Goal: Task Accomplishment & Management: Complete application form

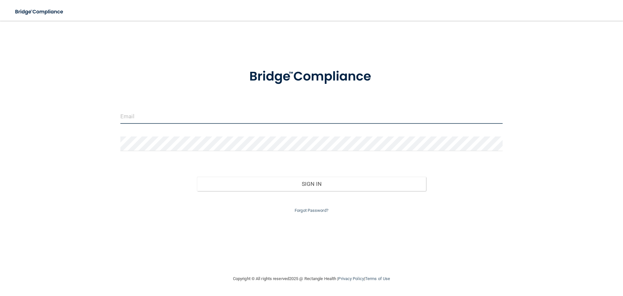
click at [136, 121] on input "email" at bounding box center [311, 116] width 382 height 15
type input "[EMAIL_ADDRESS][DOMAIN_NAME]"
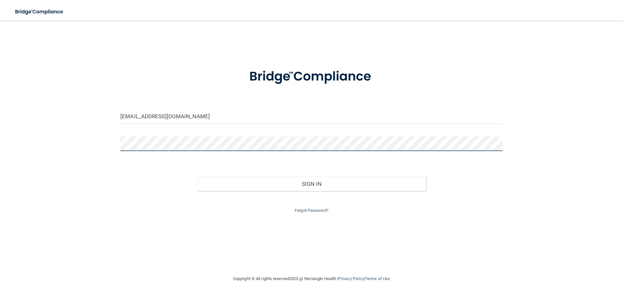
click at [197, 177] on button "Sign In" at bounding box center [312, 184] width 230 height 14
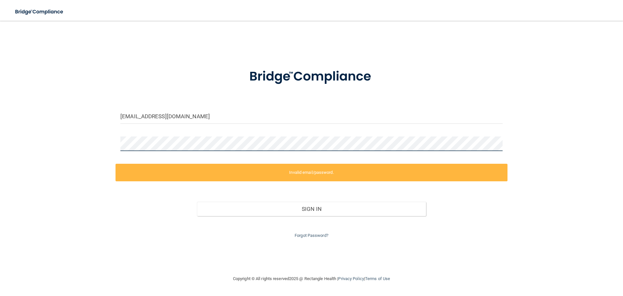
click at [73, 146] on div "[EMAIL_ADDRESS][DOMAIN_NAME] Invalid email/password. You don't have permission …" at bounding box center [311, 147] width 597 height 241
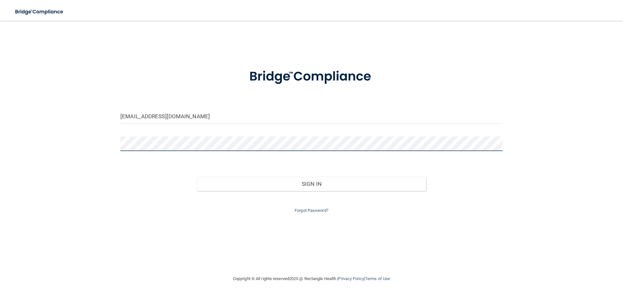
click at [197, 177] on button "Sign In" at bounding box center [312, 184] width 230 height 14
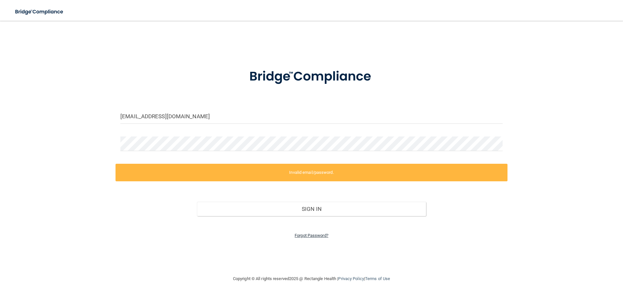
click at [304, 236] on link "Forgot Password?" at bounding box center [312, 235] width 34 height 5
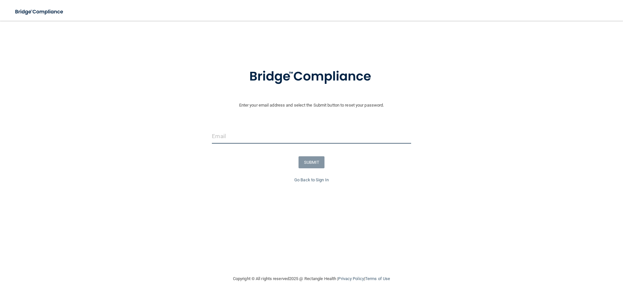
click at [264, 142] on input "email" at bounding box center [311, 136] width 199 height 15
click at [155, 171] on form "Enter your email address and select the Submit button to reset your password. S…" at bounding box center [311, 118] width 617 height 116
click at [146, 126] on div at bounding box center [312, 118] width 392 height 19
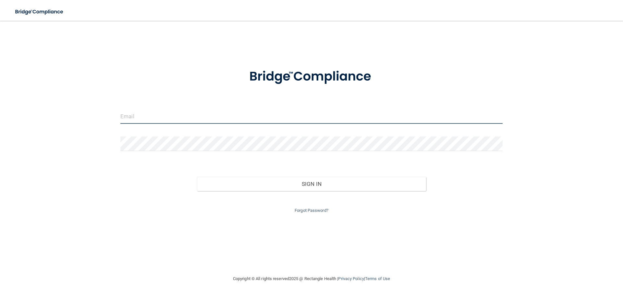
click at [144, 118] on input "email" at bounding box center [311, 116] width 382 height 15
type input "[PERSON_NAME][EMAIL_ADDRESS][DOMAIN_NAME]"
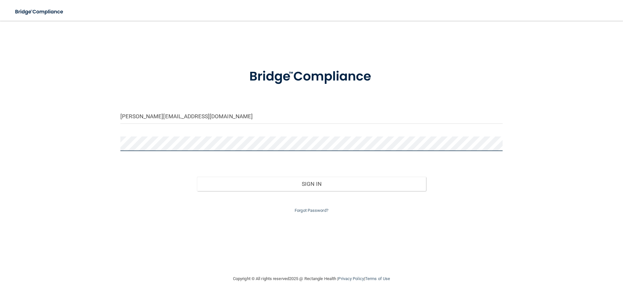
click at [197, 177] on button "Sign In" at bounding box center [312, 184] width 230 height 14
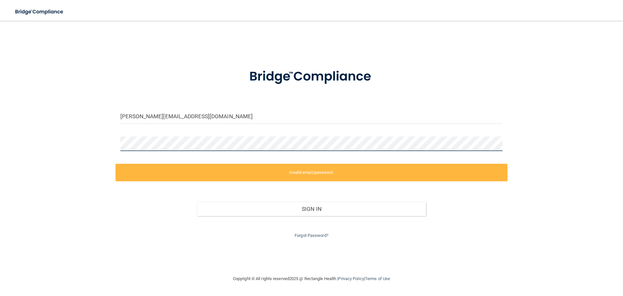
click at [80, 139] on div "[PERSON_NAME][EMAIL_ADDRESS][DOMAIN_NAME] Invalid email/password. You don't hav…" at bounding box center [311, 147] width 597 height 241
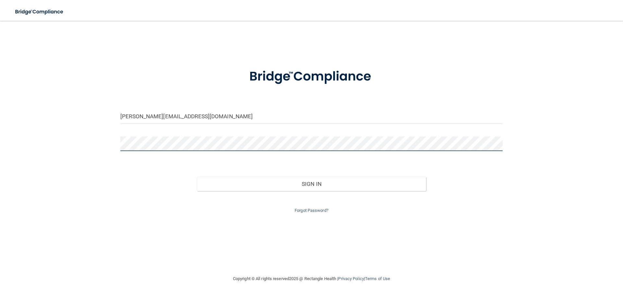
click at [197, 177] on button "Sign In" at bounding box center [312, 184] width 230 height 14
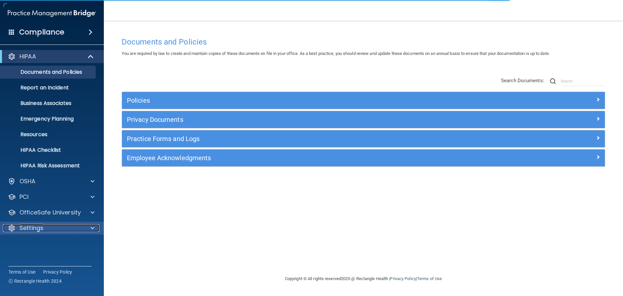
click at [61, 229] on div "Settings" at bounding box center [43, 228] width 81 height 8
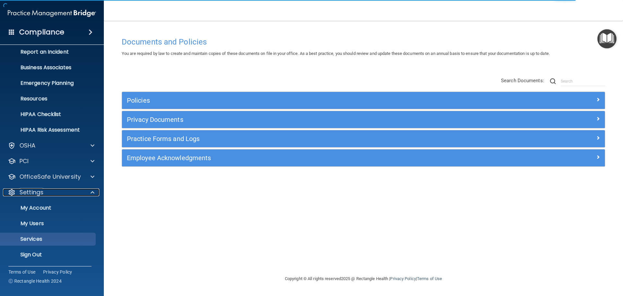
scroll to position [36, 0]
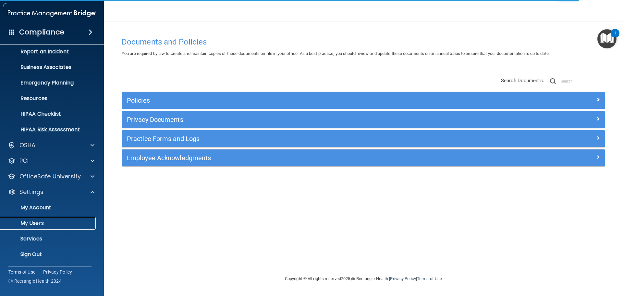
click at [35, 225] on p "My Users" at bounding box center [48, 223] width 89 height 6
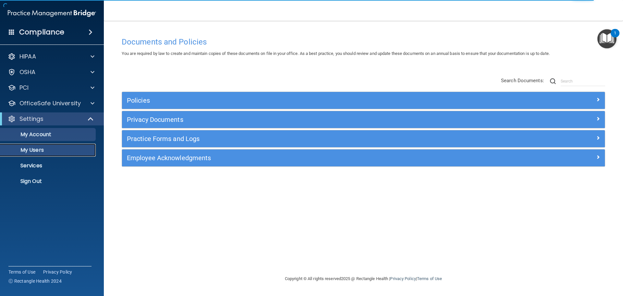
select select "20"
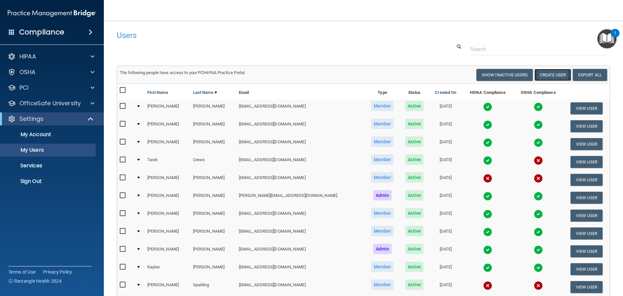
click at [548, 73] on button "Create User" at bounding box center [553, 75] width 37 height 12
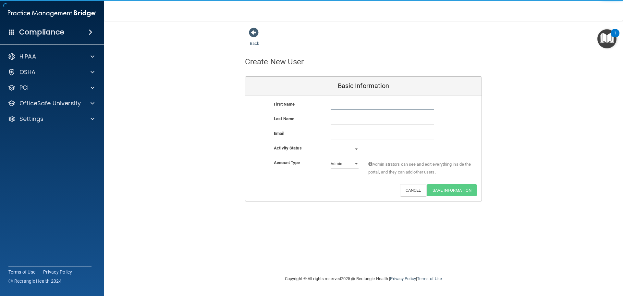
click at [345, 104] on input "text" at bounding box center [383, 105] width 104 height 10
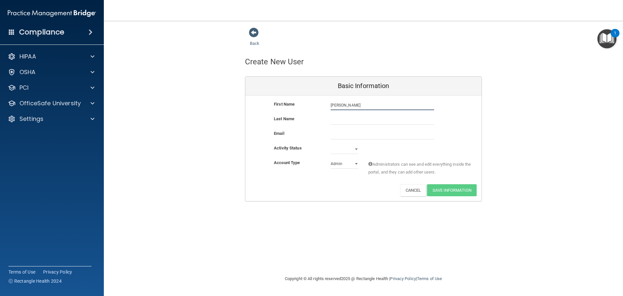
type input "[PERSON_NAME]"
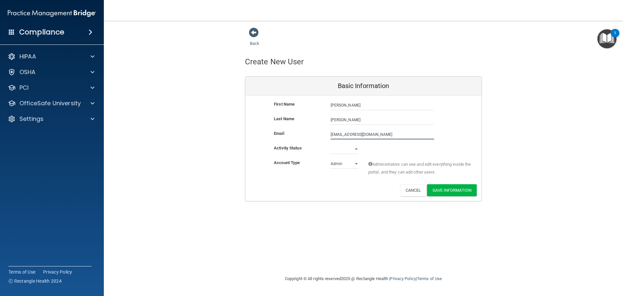
type input "[EMAIL_ADDRESS][DOMAIN_NAME]"
click at [350, 147] on select "Active Inactive" at bounding box center [345, 149] width 28 height 10
select select "active"
click at [331, 145] on select "Active Inactive" at bounding box center [345, 150] width 28 height 10
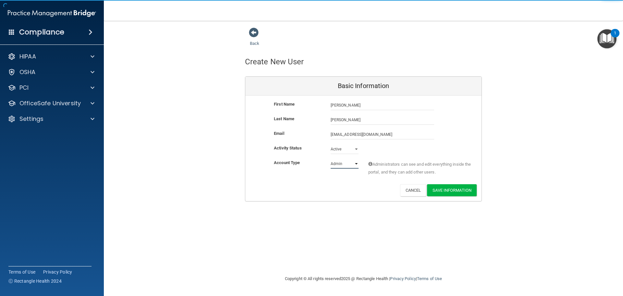
click at [346, 165] on select "Admin Member" at bounding box center [345, 164] width 28 height 10
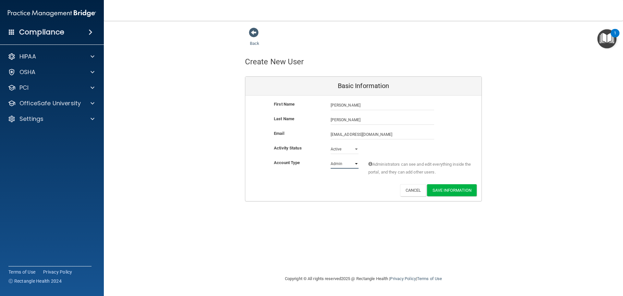
select select "practice_member"
click at [331, 159] on select "Admin Member" at bounding box center [345, 164] width 28 height 10
click at [460, 190] on button "Save Information" at bounding box center [452, 190] width 50 height 12
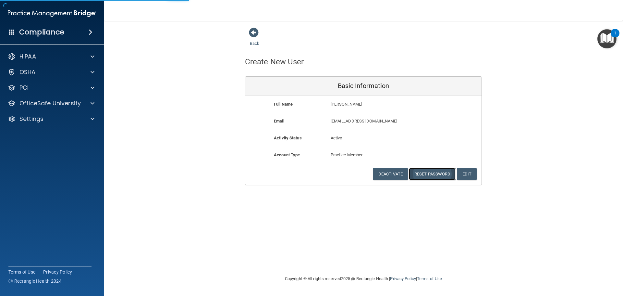
click at [433, 175] on button "Reset Password" at bounding box center [432, 174] width 47 height 12
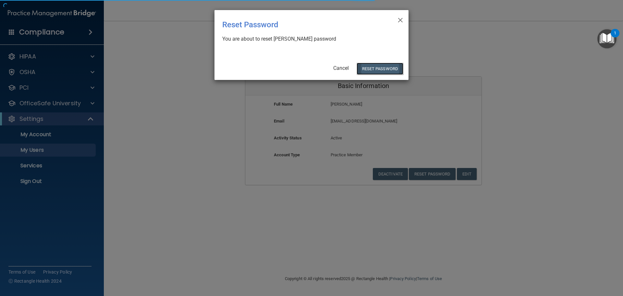
click at [396, 69] on button "Reset Password" at bounding box center [380, 69] width 47 height 12
select select "20"
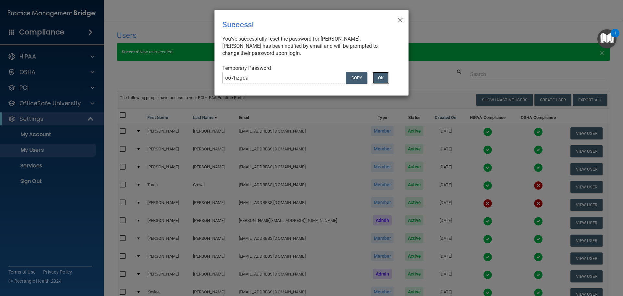
click at [381, 76] on button "OK" at bounding box center [381, 78] width 16 height 12
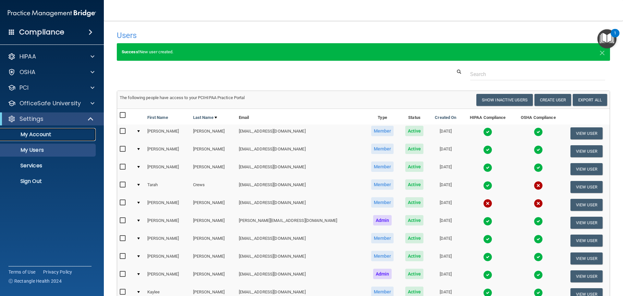
click at [58, 136] on p "My Account" at bounding box center [48, 134] width 89 height 6
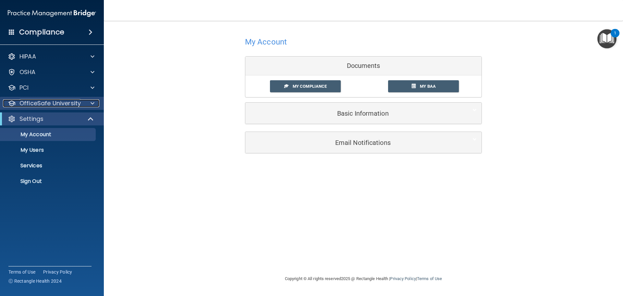
click at [54, 106] on p "OfficeSafe University" at bounding box center [49, 103] width 61 height 8
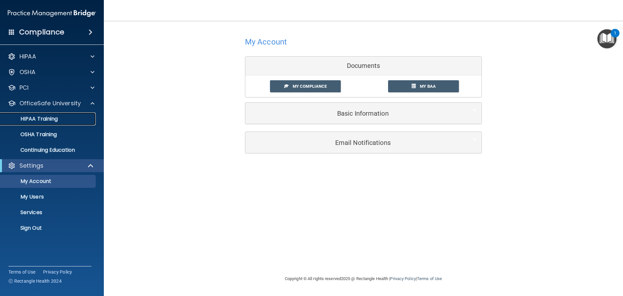
click at [53, 117] on p "HIPAA Training" at bounding box center [31, 119] width 54 height 6
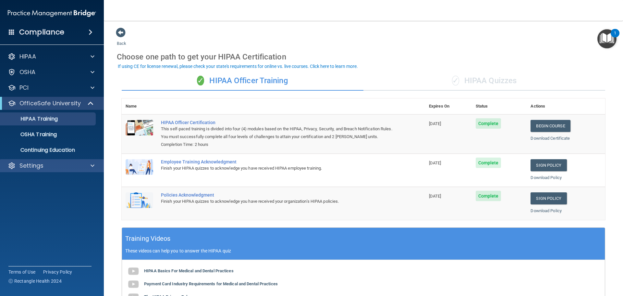
click at [65, 161] on div "Settings" at bounding box center [52, 165] width 104 height 13
click at [42, 166] on p "Settings" at bounding box center [31, 166] width 24 height 8
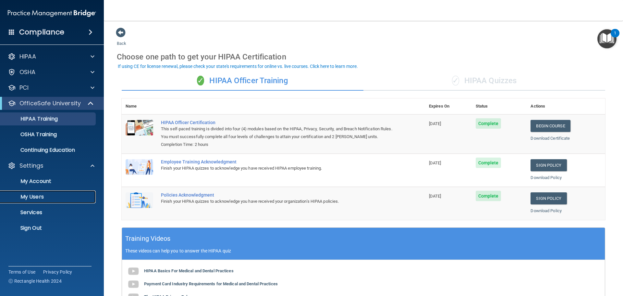
click at [43, 196] on p "My Users" at bounding box center [48, 196] width 89 height 6
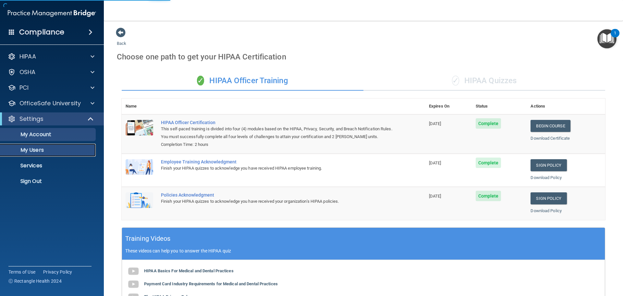
select select "20"
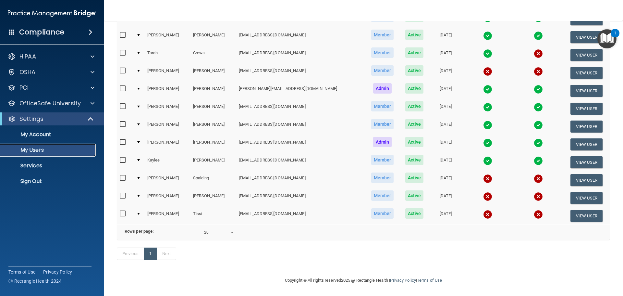
scroll to position [52, 0]
